Goal: Check status

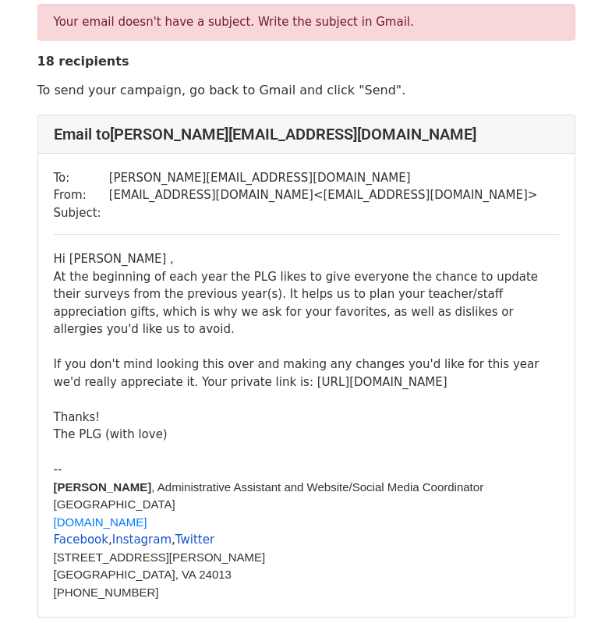
scroll to position [71, 0]
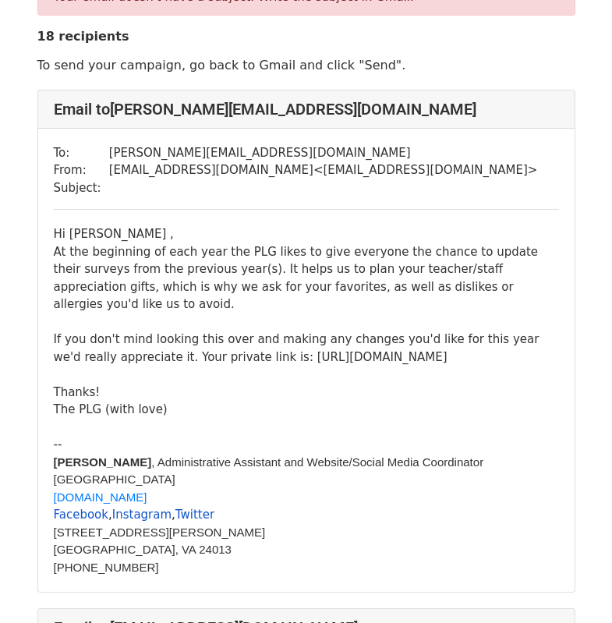
click at [239, 339] on div "Hi Josh , At the beginning of each year the PLG likes to give everyone the chan…" at bounding box center [306, 321] width 505 height 193
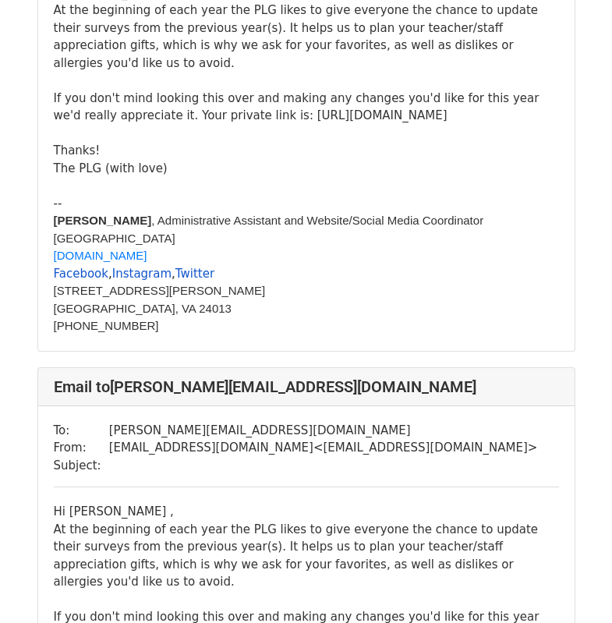
scroll to position [828, 0]
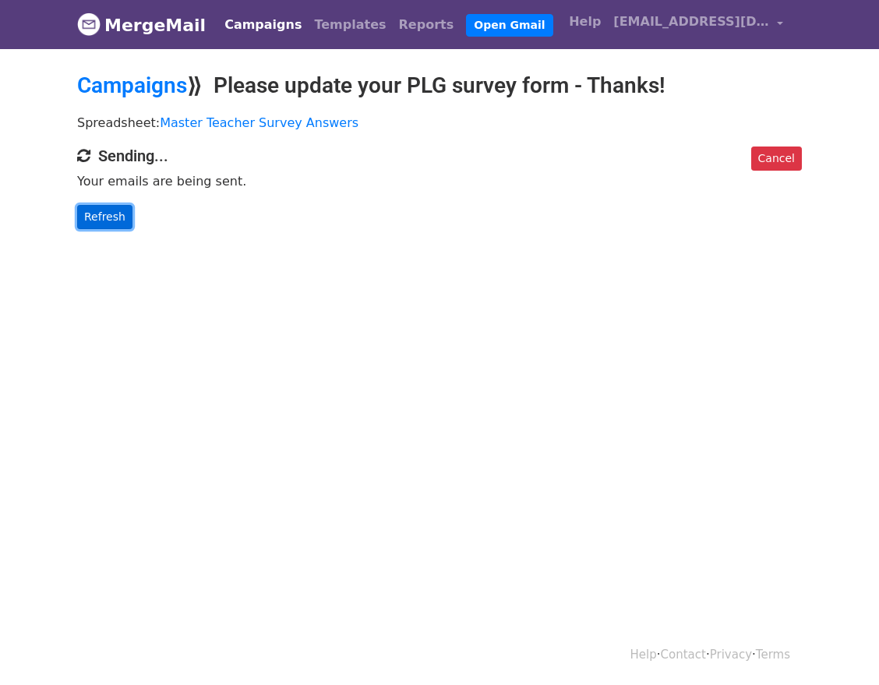
click at [110, 214] on link "Refresh" at bounding box center [104, 217] width 55 height 24
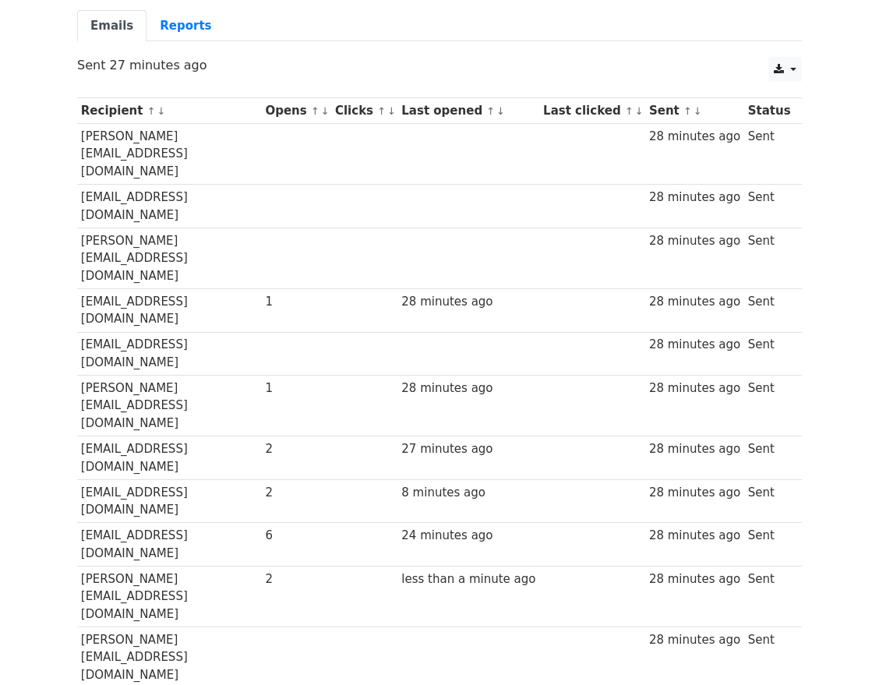
scroll to position [133, 0]
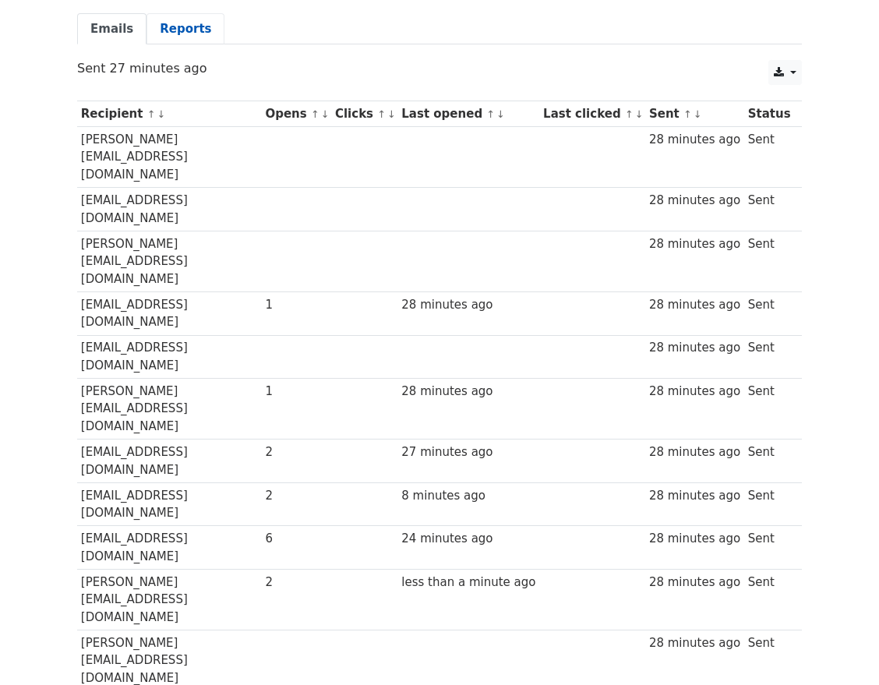
click at [164, 30] on link "Reports" at bounding box center [186, 29] width 78 height 32
